Goal: Information Seeking & Learning: Compare options

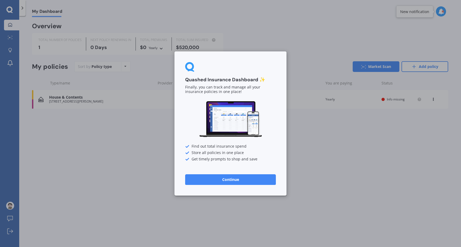
click at [258, 182] on button "Continue" at bounding box center [230, 180] width 91 height 11
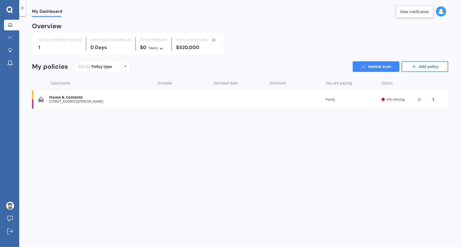
click at [407, 101] on div "House & Contents [STREET_ADDRESS][PERSON_NAME] Renewal date Premium You are pay…" at bounding box center [240, 99] width 416 height 19
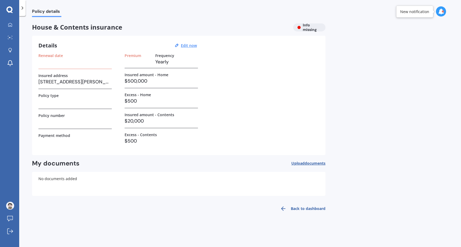
click at [443, 10] on icon at bounding box center [441, 12] width 6 height 6
click at [281, 63] on div "Renewal date Insured address [STREET_ADDRESS][PERSON_NAME] Policy type Policy n…" at bounding box center [178, 101] width 281 height 96
click at [194, 44] on u "Edit now" at bounding box center [189, 45] width 16 height 5
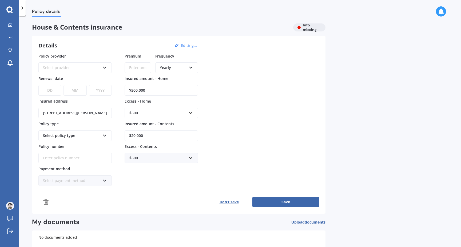
click at [232, 202] on button "Don’t save" at bounding box center [229, 202] width 47 height 11
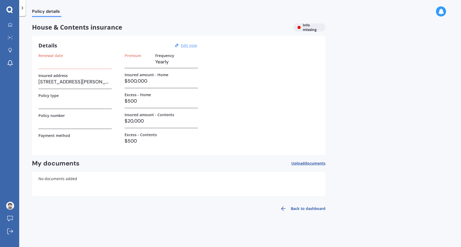
click at [368, 91] on div "Policy details House & Contents insurance Info missing Details Edit now Renewal…" at bounding box center [240, 132] width 442 height 231
click at [316, 209] on link "Back to dashboard" at bounding box center [301, 209] width 49 height 13
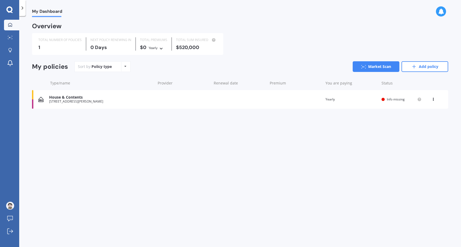
click at [243, 190] on div "My Dashboard Overview TOTAL NUMBER OF POLICIES 1 NEXT POLICY RENEWING [DATE] TO…" at bounding box center [240, 132] width 442 height 231
click at [435, 98] on icon at bounding box center [434, 98] width 4 height 3
click at [370, 130] on div "My Dashboard Overview TOTAL NUMBER OF POLICIES 1 NEXT POLICY RENEWING [DATE] TO…" at bounding box center [240, 132] width 442 height 231
click at [434, 99] on div "View option View policy Delete" at bounding box center [434, 99] width 5 height 5
click at [329, 138] on div "My Dashboard Overview TOTAL NUMBER OF POLICIES 1 NEXT POLICY RENEWING [DATE] TO…" at bounding box center [240, 132] width 442 height 231
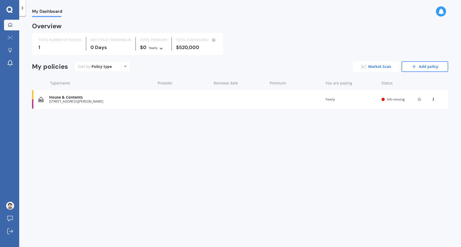
click at [366, 64] on link "Market Scan" at bounding box center [376, 66] width 47 height 11
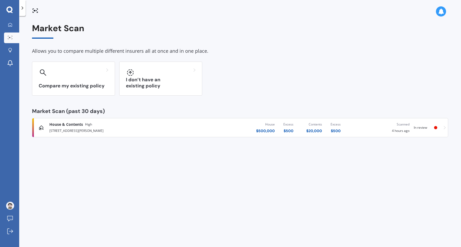
click at [277, 77] on div "Compare my existing policy I don’t have an existing policy" at bounding box center [240, 79] width 416 height 34
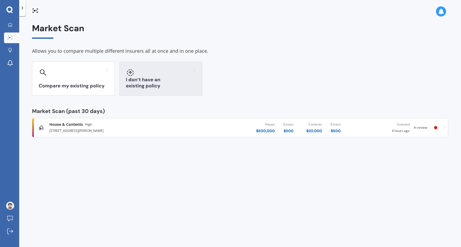
click at [184, 74] on div at bounding box center [161, 72] width 70 height 9
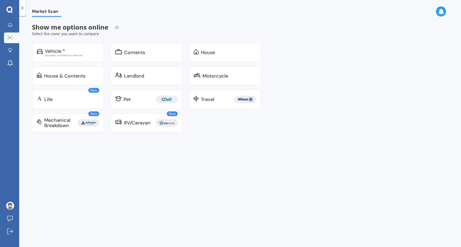
click at [338, 97] on div "Market Scan Show me options online Select the cover you want to compare Vehicle…" at bounding box center [240, 132] width 442 height 231
click at [68, 75] on div "House & Contents" at bounding box center [64, 75] width 41 height 5
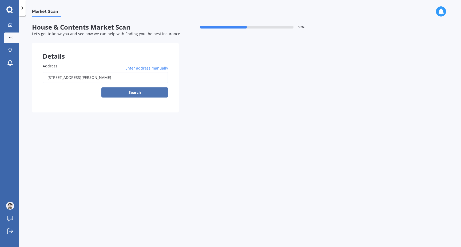
click at [150, 94] on button "Search" at bounding box center [134, 93] width 67 height 10
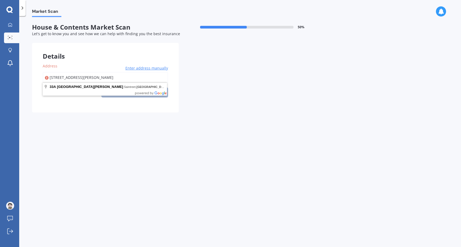
type input "[STREET_ADDRESS][PERSON_NAME]"
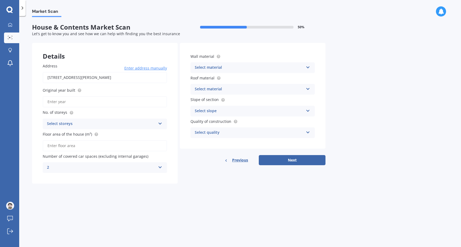
click at [86, 103] on input "Original year built" at bounding box center [105, 101] width 124 height 11
type input "2025"
click at [120, 122] on div "Select storeys" at bounding box center [101, 124] width 109 height 6
click at [109, 149] on div "3" at bounding box center [105, 154] width 124 height 10
click at [95, 144] on input "Floor area of the house (m²)" at bounding box center [105, 145] width 124 height 11
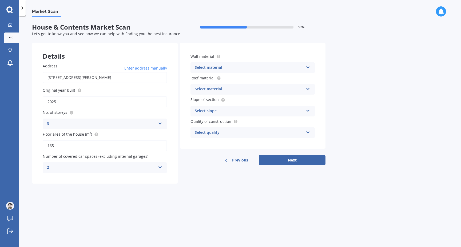
type input "165"
click at [226, 205] on div "Market Scan House & Contents Market Scan 50 % Let's get to know you and see how…" at bounding box center [240, 132] width 442 height 231
click at [307, 67] on icon at bounding box center [308, 67] width 5 height 4
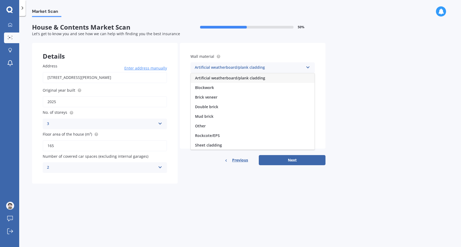
click at [377, 77] on div "Market Scan House & Contents Market Scan 50 % Let's get to know you and see how…" at bounding box center [240, 132] width 442 height 231
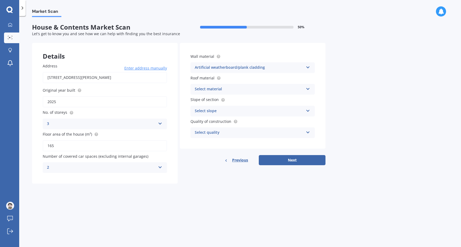
click at [290, 66] on div "Artificial weatherboard/plank cladding" at bounding box center [249, 68] width 109 height 6
click at [341, 68] on div "Market Scan House & Contents Market Scan 50 % Let's get to know you and see how…" at bounding box center [240, 132] width 442 height 231
click at [306, 67] on icon at bounding box center [308, 67] width 5 height 4
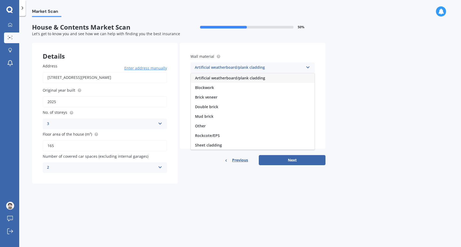
click at [239, 51] on div "Wall material Artificial weatherboard/plank cladding Artificial weatherboard/pl…" at bounding box center [253, 96] width 146 height 106
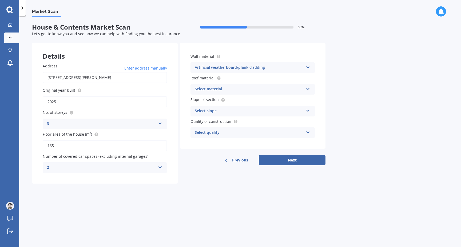
click at [205, 65] on div "Artificial weatherboard/plank cladding" at bounding box center [249, 68] width 109 height 6
click at [265, 49] on div "Wall material Artificial weatherboard/plank cladding Artificial weatherboard/pl…" at bounding box center [253, 96] width 146 height 106
click at [310, 84] on div "Select material Flat fibre cement Flat membrane Flat metal covering Pitched con…" at bounding box center [253, 89] width 124 height 11
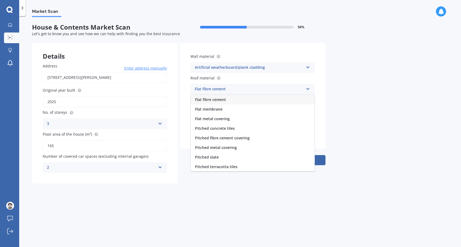
click at [342, 84] on div "Market Scan House & Contents Market Scan 50 % Let's get to know you and see how…" at bounding box center [240, 132] width 442 height 231
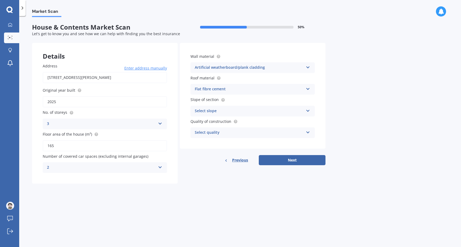
click at [306, 62] on div "Artificial weatherboard/plank cladding Artificial weatherboard/plank cladding B…" at bounding box center [253, 67] width 124 height 11
click at [314, 48] on div "Wall material Artificial weatherboard/plank cladding Artificial weatherboard/pl…" at bounding box center [253, 96] width 146 height 106
click at [310, 66] on icon at bounding box center [308, 67] width 5 height 4
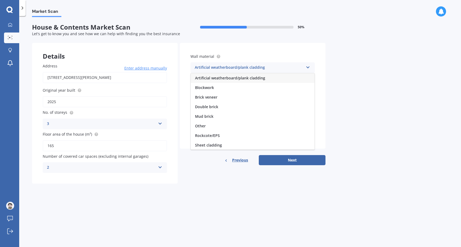
click at [354, 66] on div "Market Scan House & Contents Market Scan 50 % Let's get to know you and see how…" at bounding box center [240, 132] width 442 height 231
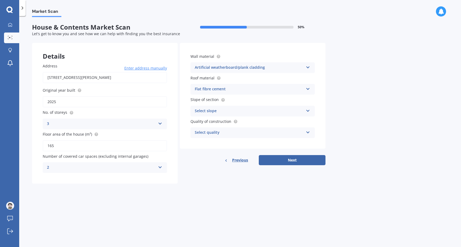
click at [260, 135] on div "Select quality Standard High Prestige" at bounding box center [253, 133] width 124 height 11
click at [364, 112] on div "Market Scan House & Contents Market Scan 50 % Let's get to know you and see how…" at bounding box center [240, 132] width 442 height 231
click at [276, 67] on div "Artificial weatherboard/plank cladding" at bounding box center [249, 68] width 109 height 6
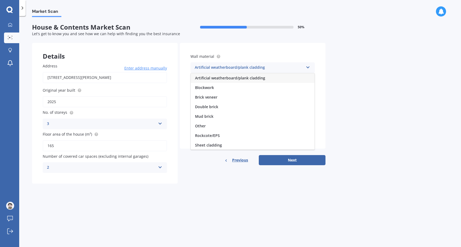
click at [413, 134] on div "Market Scan House & Contents Market Scan 50 % Let's get to know you and see how…" at bounding box center [240, 132] width 442 height 231
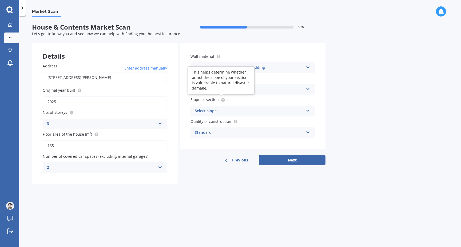
click at [221, 100] on circle at bounding box center [222, 99] width 3 height 3
click at [222, 100] on circle at bounding box center [222, 99] width 3 height 3
click at [214, 113] on div "Select slope" at bounding box center [249, 111] width 109 height 6
click at [196, 187] on div "Market Scan House & Contents Market Scan 50 % Let's get to know you and see how…" at bounding box center [240, 132] width 442 height 231
click at [289, 90] on div "Flat fibre cement" at bounding box center [249, 89] width 109 height 6
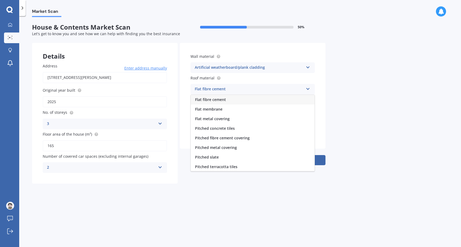
click at [269, 70] on div "Artificial weatherboard/plank cladding" at bounding box center [249, 68] width 109 height 6
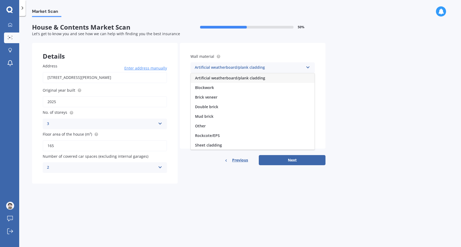
click at [269, 78] on div "Artificial weatherboard/plank cladding" at bounding box center [253, 78] width 124 height 10
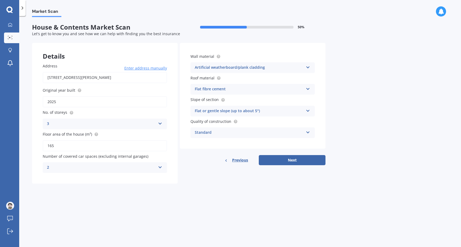
click at [230, 87] on div "Flat fibre cement" at bounding box center [249, 89] width 109 height 6
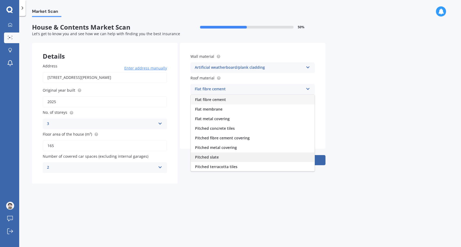
scroll to position [20, 0]
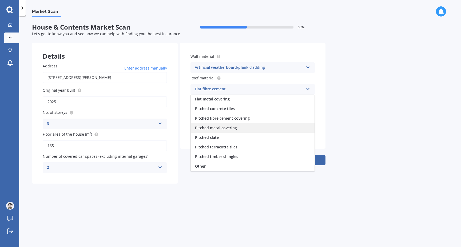
click at [246, 124] on div "Pitched metal covering" at bounding box center [253, 128] width 124 height 10
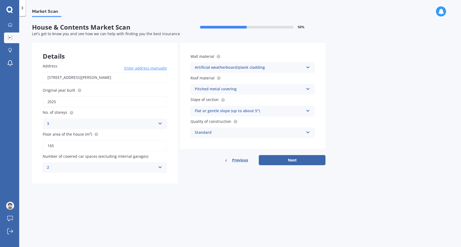
click at [259, 111] on div "Flat or gentle slope (up to about 5°)" at bounding box center [249, 111] width 109 height 6
click at [293, 161] on button "Next" at bounding box center [292, 160] width 67 height 10
select select "12"
select select "10"
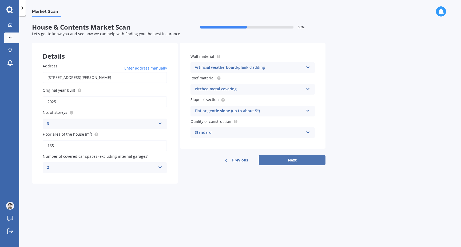
select select "1984"
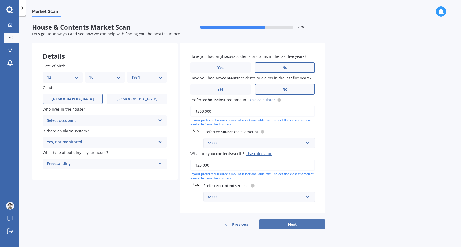
click at [298, 222] on button "Next" at bounding box center [292, 225] width 67 height 10
click at [90, 120] on div "Select occupant" at bounding box center [102, 121] width 106 height 6
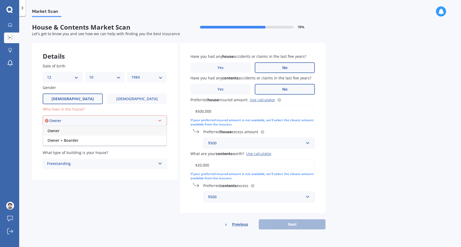
click at [85, 131] on div "Owner" at bounding box center [104, 131] width 123 height 10
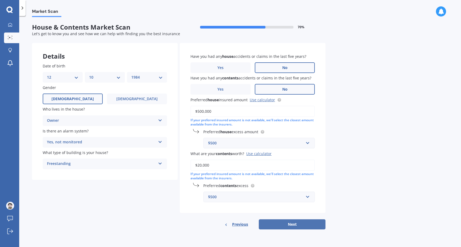
click at [318, 220] on button "Next" at bounding box center [292, 225] width 67 height 10
select select "12"
select select "10"
select select "1984"
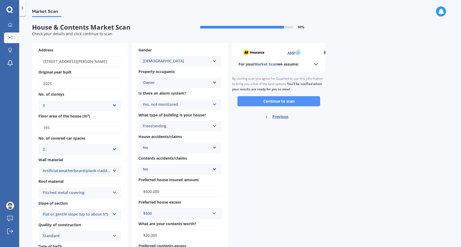
click at [308, 102] on button "Continue to scan" at bounding box center [279, 101] width 83 height 10
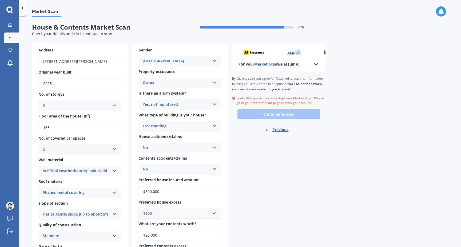
click at [49, 12] on span "Market Scan" at bounding box center [46, 12] width 29 height 7
click at [282, 128] on span "Previous" at bounding box center [281, 130] width 16 height 8
select select "12"
select select "10"
select select "1984"
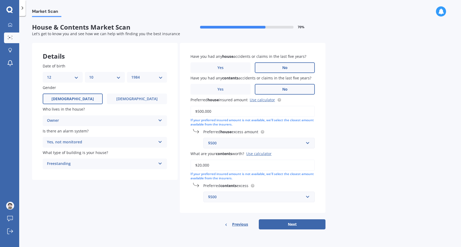
click at [47, 10] on span "Market Scan" at bounding box center [46, 12] width 29 height 7
click at [13, 38] on div at bounding box center [10, 38] width 8 height 4
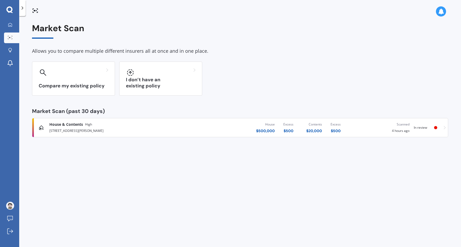
click at [81, 127] on div "[STREET_ADDRESS][PERSON_NAME]" at bounding box center [120, 130] width 143 height 6
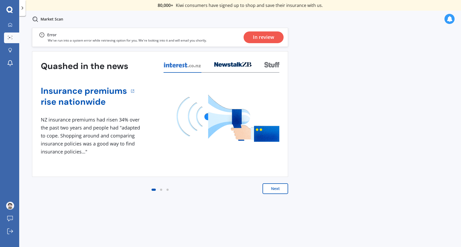
click at [282, 188] on button "Next" at bounding box center [276, 189] width 26 height 11
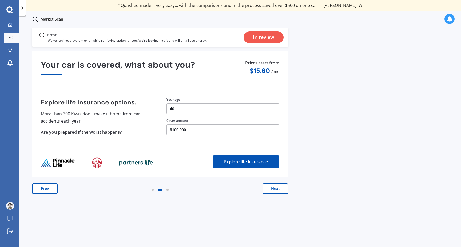
click at [282, 188] on button "Next" at bounding box center [276, 189] width 26 height 11
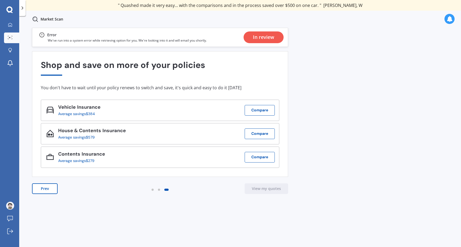
click at [267, 37] on div "In review" at bounding box center [263, 37] width 21 height 12
click at [147, 34] on div "Error" at bounding box center [123, 35] width 168 height 6
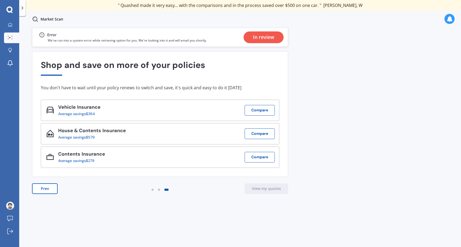
click at [108, 41] on p "We've run into a system error while retrieving option for you. We're looking in…" at bounding box center [127, 40] width 159 height 5
drag, startPoint x: 81, startPoint y: 41, endPoint x: 175, endPoint y: 44, distance: 94.0
click at [175, 44] on div "Error We've run into a system error while retrieving option for you. We're look…" at bounding box center [160, 37] width 256 height 19
click at [176, 46] on div "Error We've run into a system error while retrieving option for you. We're look…" at bounding box center [160, 37] width 256 height 19
click at [197, 41] on p "We've run into a system error while retrieving option for you. We're looking in…" at bounding box center [127, 40] width 159 height 5
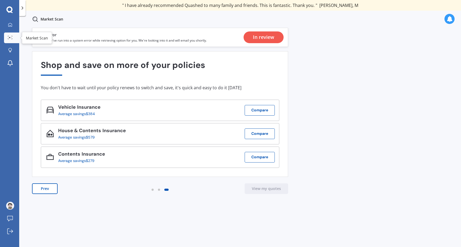
click at [11, 38] on icon at bounding box center [10, 37] width 5 height 3
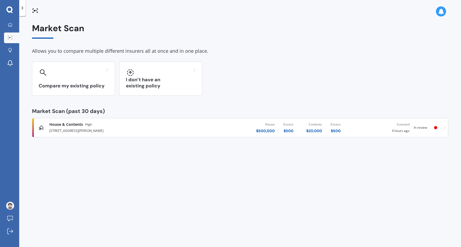
click at [362, 87] on div "Compare my existing policy I don’t have an existing policy" at bounding box center [240, 79] width 416 height 34
click at [445, 129] on icon at bounding box center [445, 128] width 2 height 4
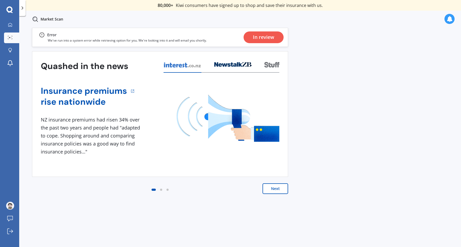
click at [430, 125] on div "Previous 80,000+ [DEMOGRAPHIC_DATA] consumers have signed up to shop and save t…" at bounding box center [240, 143] width 442 height 231
click at [11, 37] on circle at bounding box center [10, 37] width 1 height 1
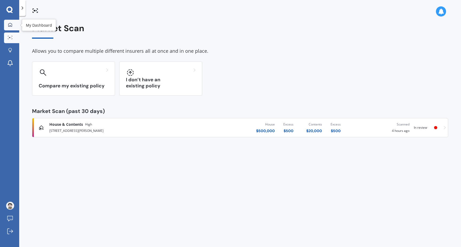
click at [7, 22] on link "My Dashboard" at bounding box center [11, 25] width 15 height 11
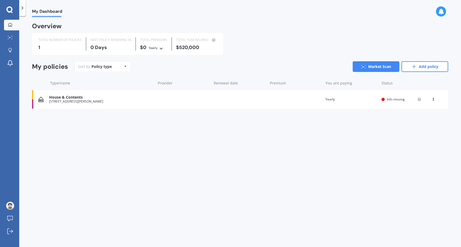
click at [123, 66] on div "Policy type Alphabetical Date added Renewing next" at bounding box center [125, 67] width 8 height 10
click at [155, 68] on div "Sort by: Policy type Policy type Alphabetical Date added Renewing next Market S…" at bounding box center [261, 66] width 374 height 11
click at [141, 155] on div "My Dashboard Overview TOTAL NUMBER OF POLICIES 1 NEXT POLICY RENEWING [DATE] TO…" at bounding box center [240, 132] width 442 height 231
click at [295, 68] on div "Sort by: Policy type Policy type Alphabetical Date added Renewing next Market S…" at bounding box center [261, 66] width 374 height 11
click at [388, 66] on link "Market Scan" at bounding box center [376, 66] width 47 height 11
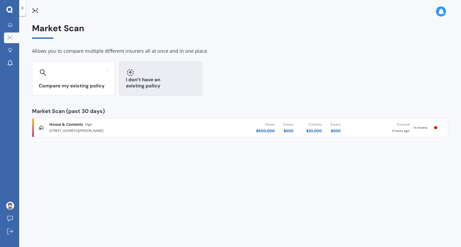
click at [162, 80] on div "I don’t have an existing policy" at bounding box center [160, 79] width 83 height 34
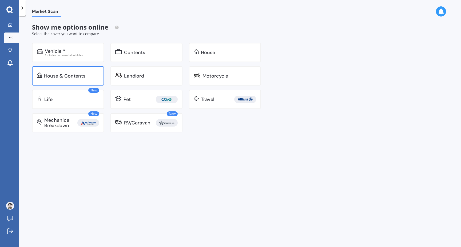
click at [58, 75] on div "House & Contents" at bounding box center [64, 75] width 41 height 5
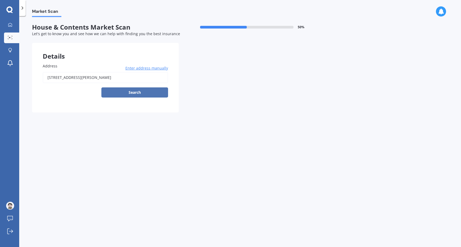
click at [138, 95] on button "Search" at bounding box center [134, 93] width 67 height 10
click at [145, 81] on input "[STREET_ADDRESS][PERSON_NAME]" at bounding box center [105, 77] width 125 height 11
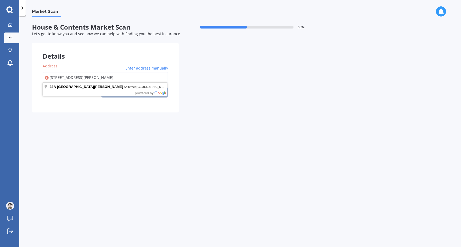
type input "[STREET_ADDRESS][PERSON_NAME]"
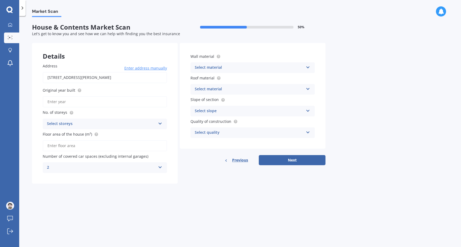
click at [235, 67] on div "Select material" at bounding box center [249, 68] width 109 height 6
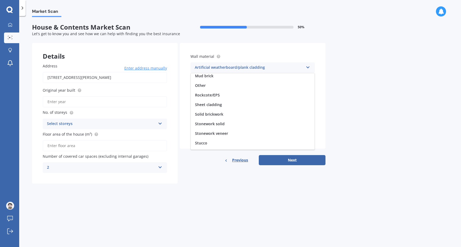
scroll to position [49, 0]
click at [352, 120] on div "Market Scan House & Contents Market Scan 50 % Let's get to know you and see how…" at bounding box center [240, 132] width 442 height 231
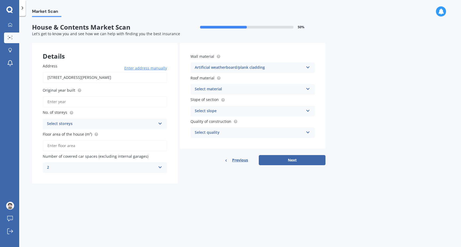
click at [332, 115] on div "Market Scan House & Contents Market Scan 50 % Let's get to know you and see how…" at bounding box center [240, 132] width 442 height 231
click at [275, 69] on div "Artificial weatherboard/plank cladding" at bounding box center [249, 68] width 109 height 6
click at [369, 133] on div "Market Scan House & Contents Market Scan 50 % Let's get to know you and see how…" at bounding box center [240, 132] width 442 height 231
click at [269, 114] on div "Select slope Flat or gentle slope (up to about 5°) Moderate slope (about 15°) S…" at bounding box center [253, 111] width 124 height 11
click at [241, 159] on span "Previous" at bounding box center [240, 160] width 16 height 8
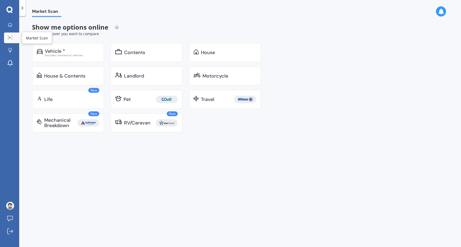
click at [15, 37] on link "Market Scan" at bounding box center [11, 38] width 15 height 11
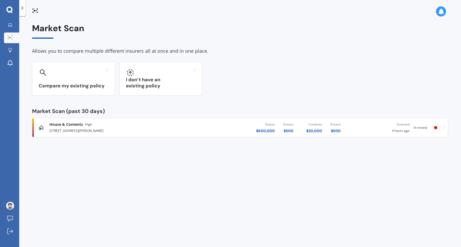
click at [447, 130] on link "House & Contents High [STREET_ADDRESS][GEOGRAPHIC_DATA][PERSON_NAME] $ 500,000 …" at bounding box center [240, 127] width 416 height 19
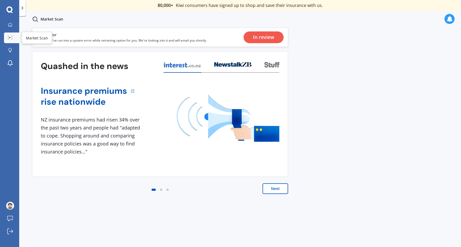
click at [6, 39] on div at bounding box center [10, 38] width 8 height 4
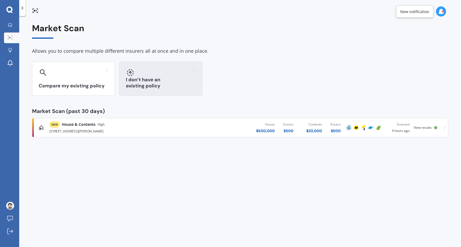
click at [174, 81] on div "I don’t have an existing policy" at bounding box center [160, 79] width 83 height 34
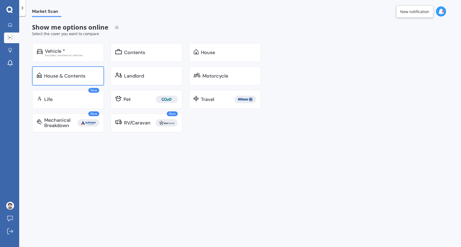
click at [74, 72] on div "House & Contents" at bounding box center [68, 75] width 72 height 19
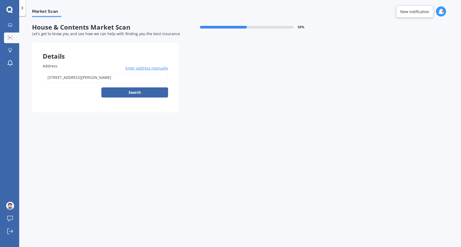
click at [135, 76] on input "[STREET_ADDRESS][PERSON_NAME]" at bounding box center [105, 77] width 125 height 11
click at [142, 77] on input "[STREET_ADDRESS][PERSON_NAME]" at bounding box center [105, 77] width 125 height 11
type input "[STREET_ADDRESS][PERSON_NAME]"
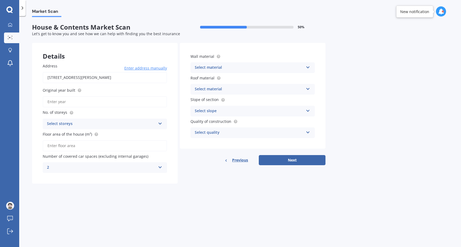
click at [219, 87] on div "Select material" at bounding box center [249, 89] width 109 height 6
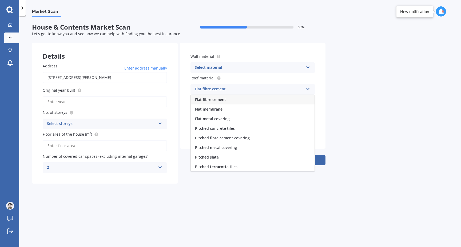
click at [369, 111] on div "Market Scan House & Contents Market Scan 50 % Let's get to know you and see how…" at bounding box center [240, 132] width 442 height 231
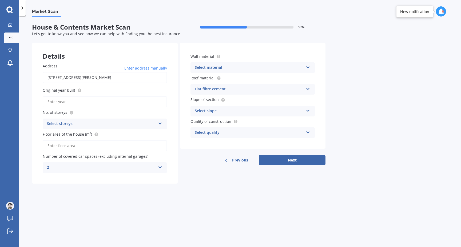
click at [262, 114] on div "Select slope Flat or gentle slope (up to about 5°) Moderate slope (about 15°) S…" at bounding box center [253, 111] width 124 height 11
click at [248, 86] on div "Flat fibre cement" at bounding box center [249, 89] width 109 height 6
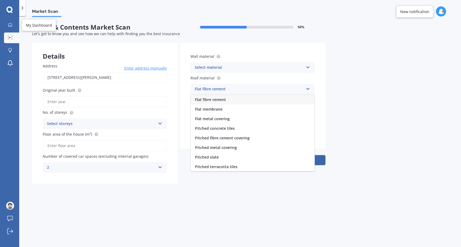
click at [10, 34] on link "Market Scan" at bounding box center [11, 38] width 15 height 11
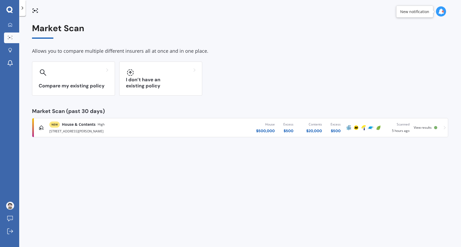
click at [232, 105] on div "Market Scan Allows you to compare multiple different insurers all at once and i…" at bounding box center [240, 80] width 416 height 114
click at [65, 125] on span "House & Contents" at bounding box center [79, 124] width 34 height 5
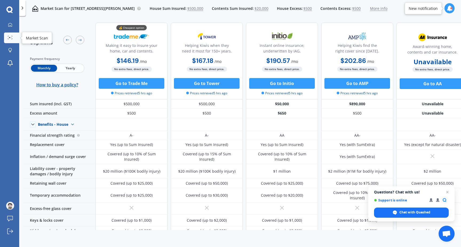
click at [12, 38] on icon at bounding box center [10, 37] width 5 height 3
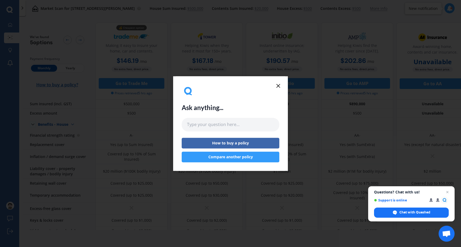
click at [279, 86] on icon at bounding box center [278, 86] width 6 height 6
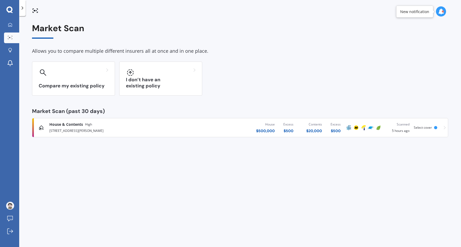
click at [204, 127] on div "House $ 500,000 Excess $ 500 Contents $ 20,000 Excess $ 500" at bounding box center [268, 128] width 153 height 16
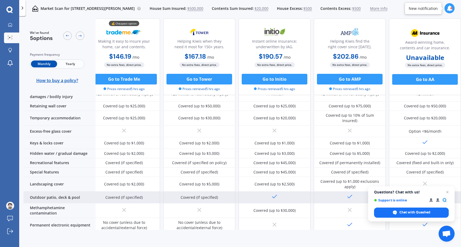
scroll to position [12, 10]
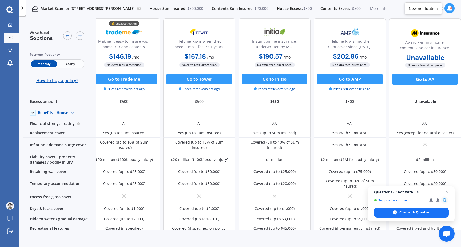
click at [448, 192] on span "Close chat" at bounding box center [447, 192] width 7 height 7
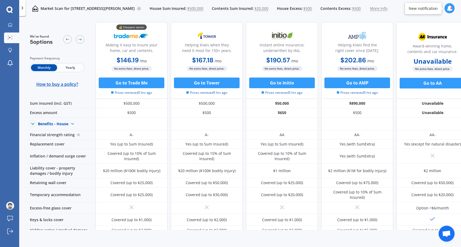
scroll to position [0, 0]
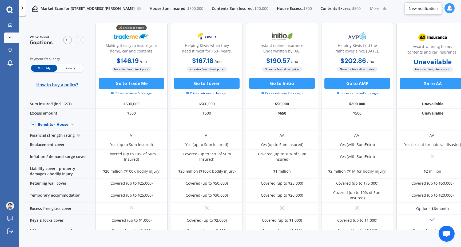
click at [74, 69] on span "Yearly" at bounding box center [70, 68] width 26 height 7
click at [38, 69] on span "Monthly" at bounding box center [44, 68] width 26 height 7
click at [64, 69] on span "Yearly" at bounding box center [70, 68] width 26 height 7
click at [46, 69] on span "Monthly" at bounding box center [44, 68] width 26 height 7
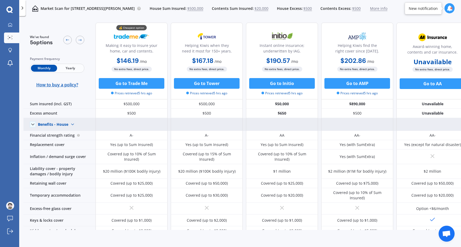
click at [77, 124] on img at bounding box center [72, 124] width 9 height 9
click at [74, 144] on span "Benefits - Contents" at bounding box center [59, 143] width 34 height 5
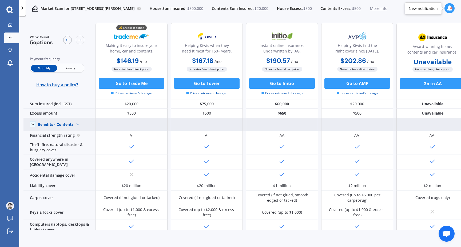
click at [74, 125] on img at bounding box center [77, 124] width 9 height 9
